Goal: Task Accomplishment & Management: Manage account settings

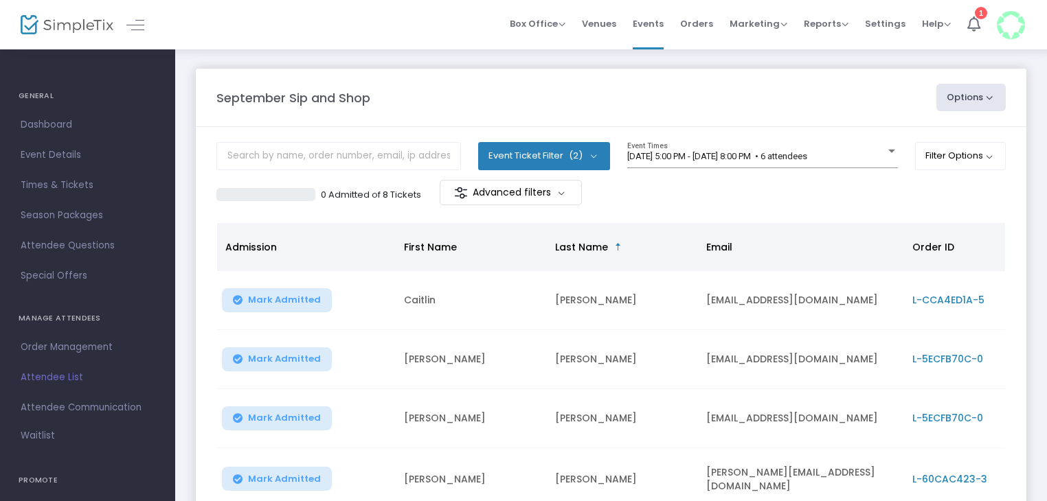
click at [433, 89] on div "September Sip and Shop" at bounding box center [569, 98] width 720 height 19
click at [418, 84] on div "September Sip and Shop Options Export List Print Name Tags Export to Mailchimp …" at bounding box center [610, 97] width 803 height 27
click at [55, 119] on span "Dashboard" at bounding box center [88, 125] width 134 height 18
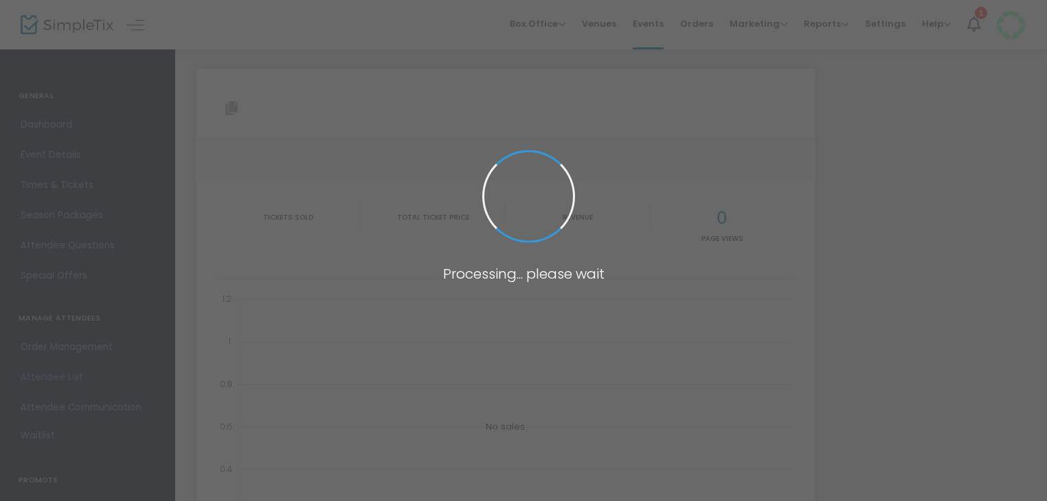
type input "[URL][DOMAIN_NAME]"
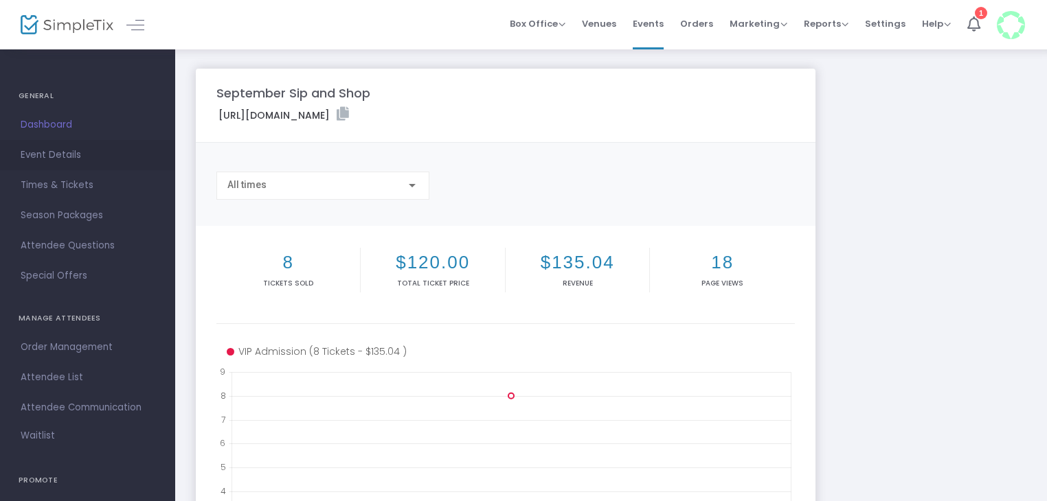
click at [58, 152] on span "Event Details" at bounding box center [88, 155] width 134 height 18
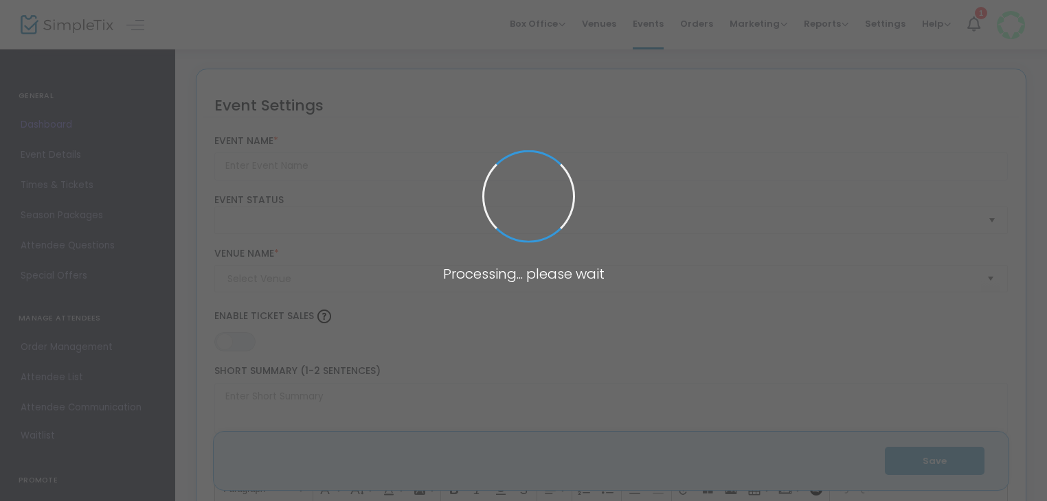
type input "September Sip and Shop"
type textarea "September Sip and Shop Join us for a delightful evening at the September Sip an…"
type input "Buy Tickets"
type input "[PERSON_NAME] Med Spa"
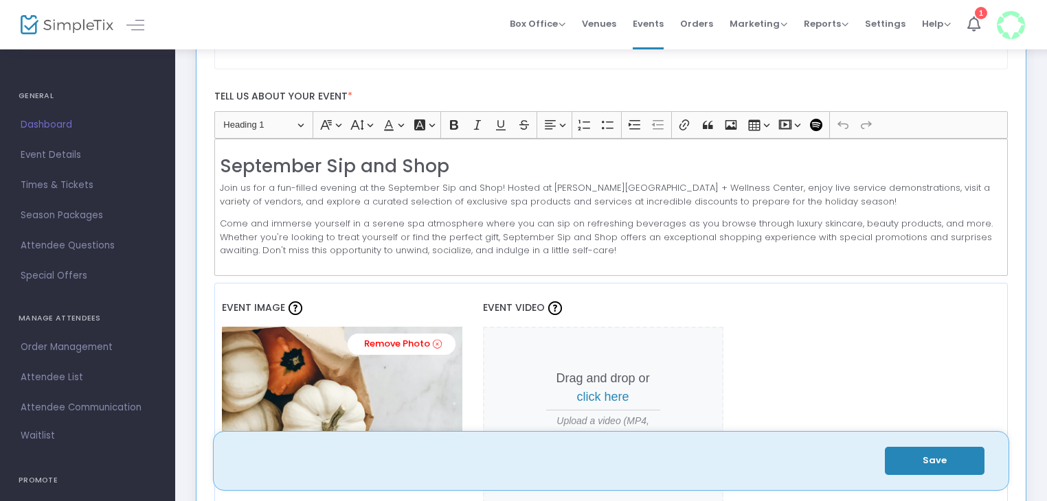
scroll to position [475, 0]
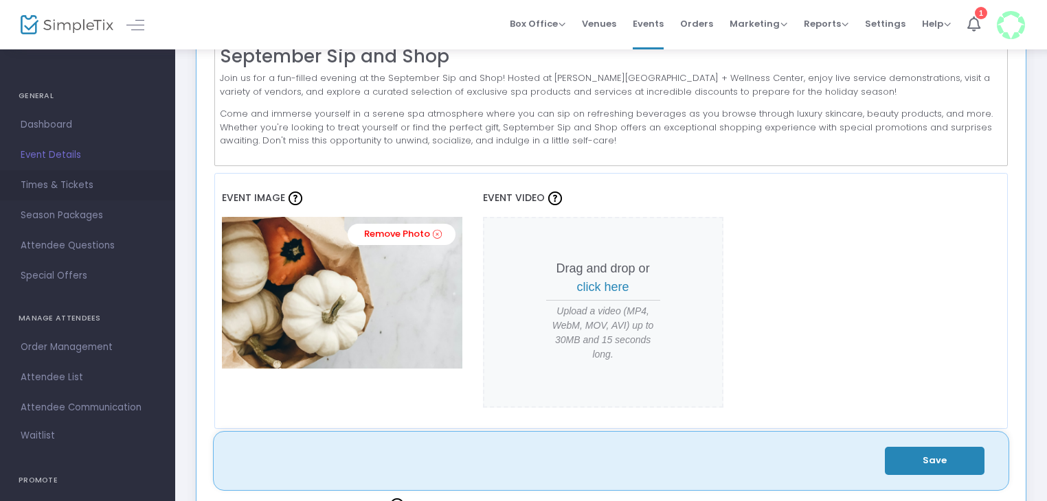
click at [33, 181] on span "Times & Tickets" at bounding box center [88, 185] width 134 height 18
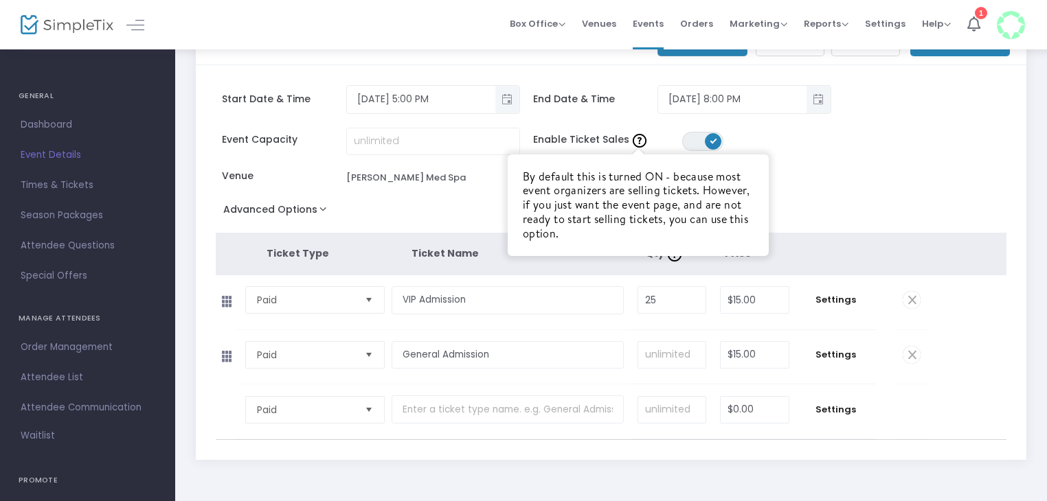
scroll to position [57, 0]
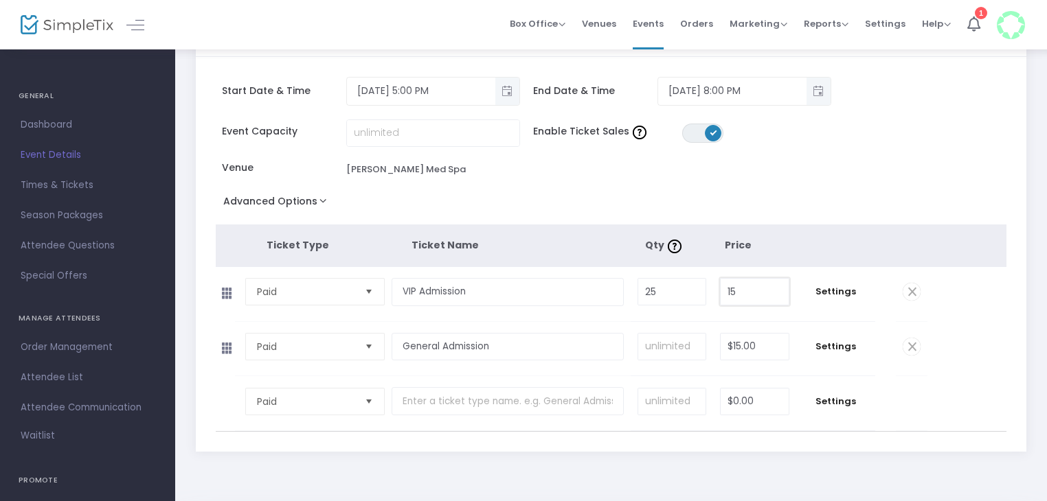
click at [760, 292] on input "15" at bounding box center [754, 292] width 68 height 26
type input "$20.00"
click at [739, 187] on div "Event Capacity Enable Ticket Sales ON OFF Venue [PERSON_NAME][GEOGRAPHIC_DATA]" at bounding box center [604, 155] width 791 height 72
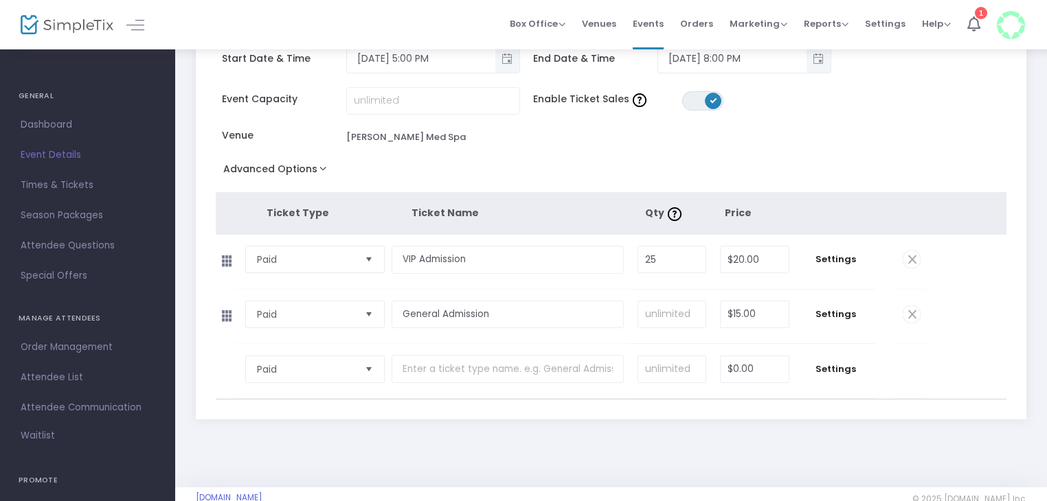
scroll to position [0, 0]
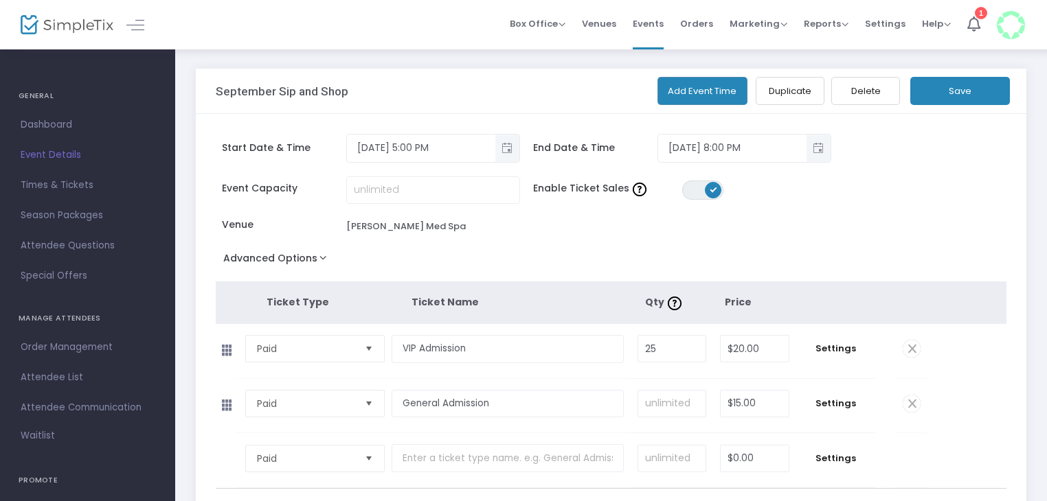
click at [981, 98] on button "Save" at bounding box center [960, 91] width 100 height 28
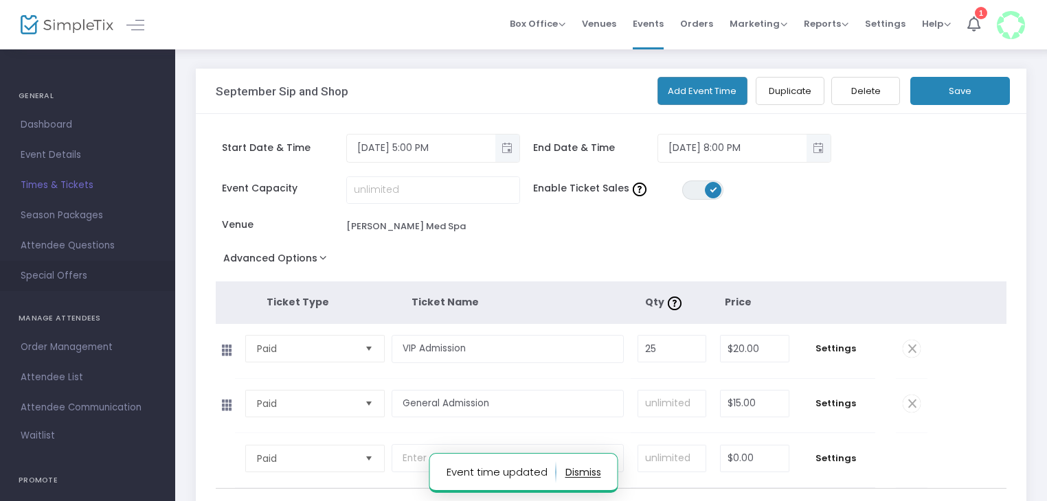
click at [69, 275] on span "Special Offers" at bounding box center [88, 276] width 134 height 18
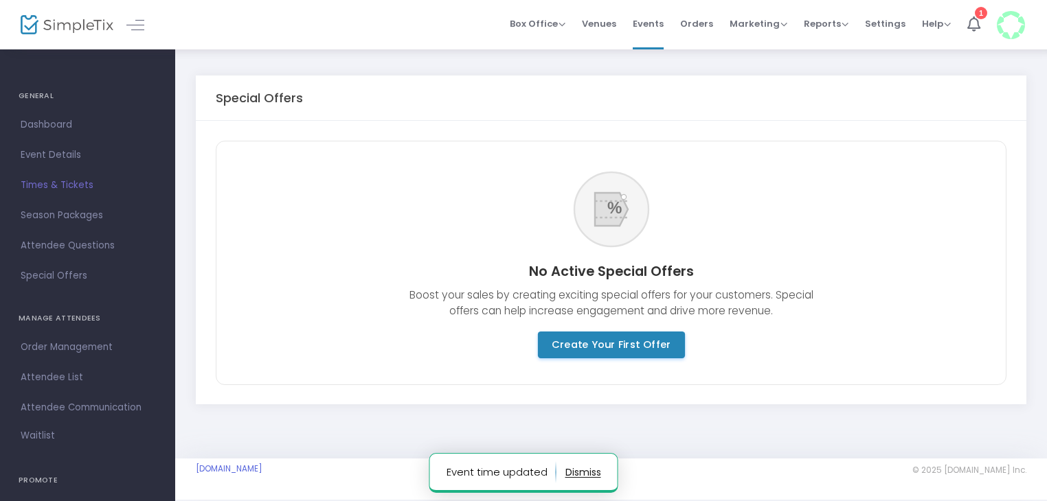
click at [597, 346] on m-button "Create Your First Offer" at bounding box center [610, 345] width 147 height 27
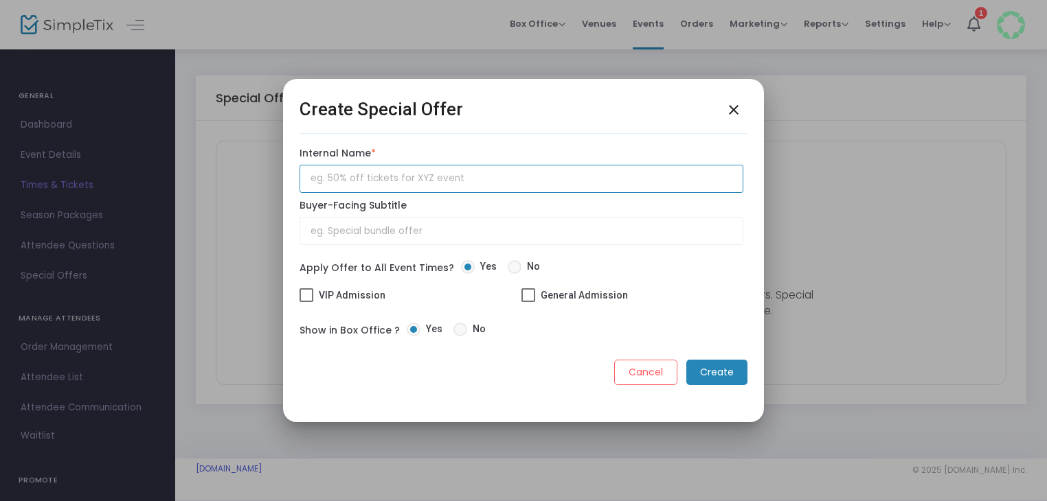
click at [358, 184] on input "text" at bounding box center [521, 179] width 444 height 28
type input "BOGO Tickets"
